Goal: Task Accomplishment & Management: Use online tool/utility

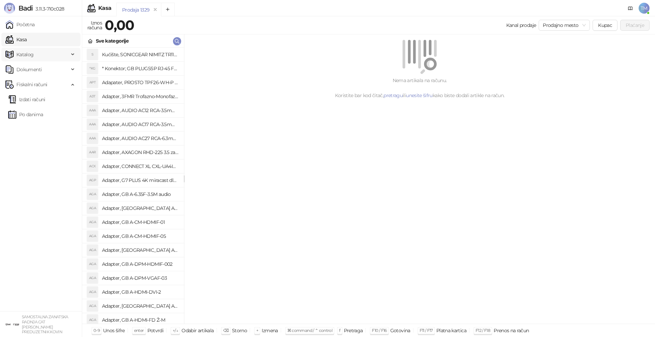
click at [33, 57] on span "Katalog" at bounding box center [36, 55] width 63 height 14
click at [26, 99] on link "Artikli" at bounding box center [20, 100] width 24 height 14
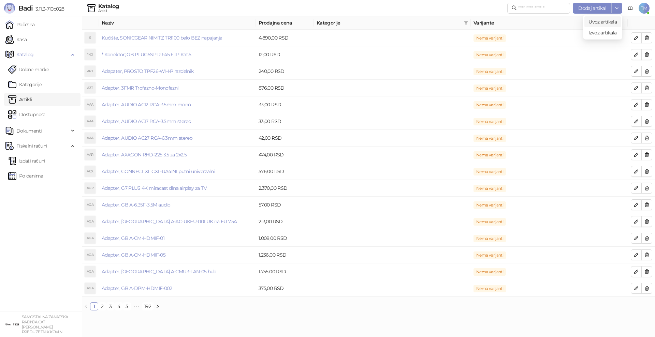
click at [608, 20] on span "Uvoz artikala" at bounding box center [603, 22] width 28 height 6
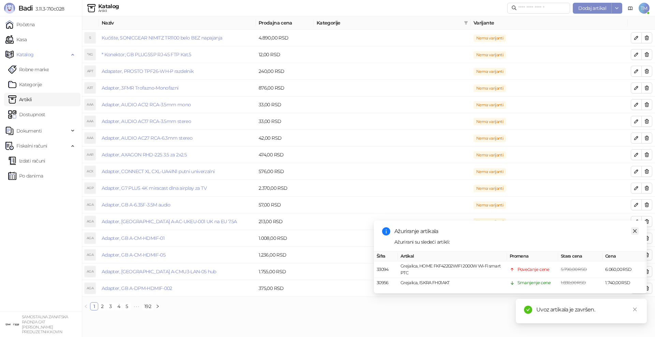
click at [635, 233] on icon "close" at bounding box center [635, 231] width 5 height 5
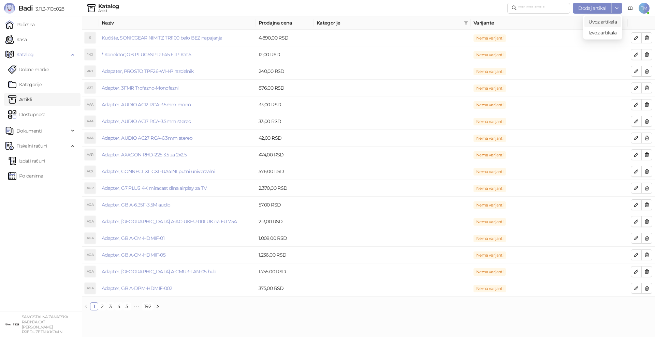
click at [609, 20] on span "Uvoz artikala" at bounding box center [603, 22] width 28 height 6
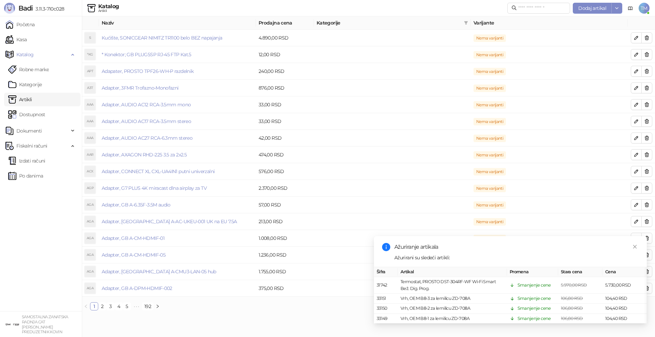
scroll to position [0, 6]
click at [635, 245] on icon "close" at bounding box center [635, 247] width 5 height 5
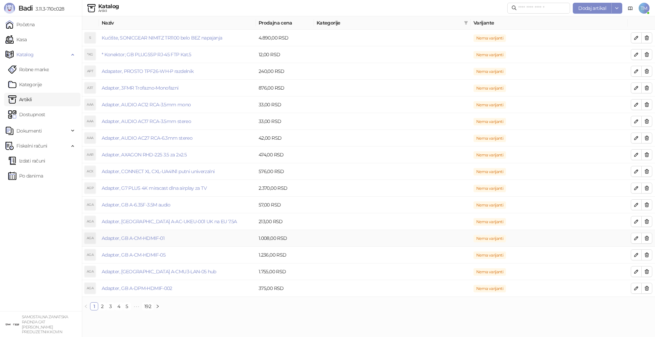
scroll to position [0, 0]
click at [601, 24] on span "Uvoz artikala" at bounding box center [603, 22] width 28 height 6
